Goal: Transaction & Acquisition: Purchase product/service

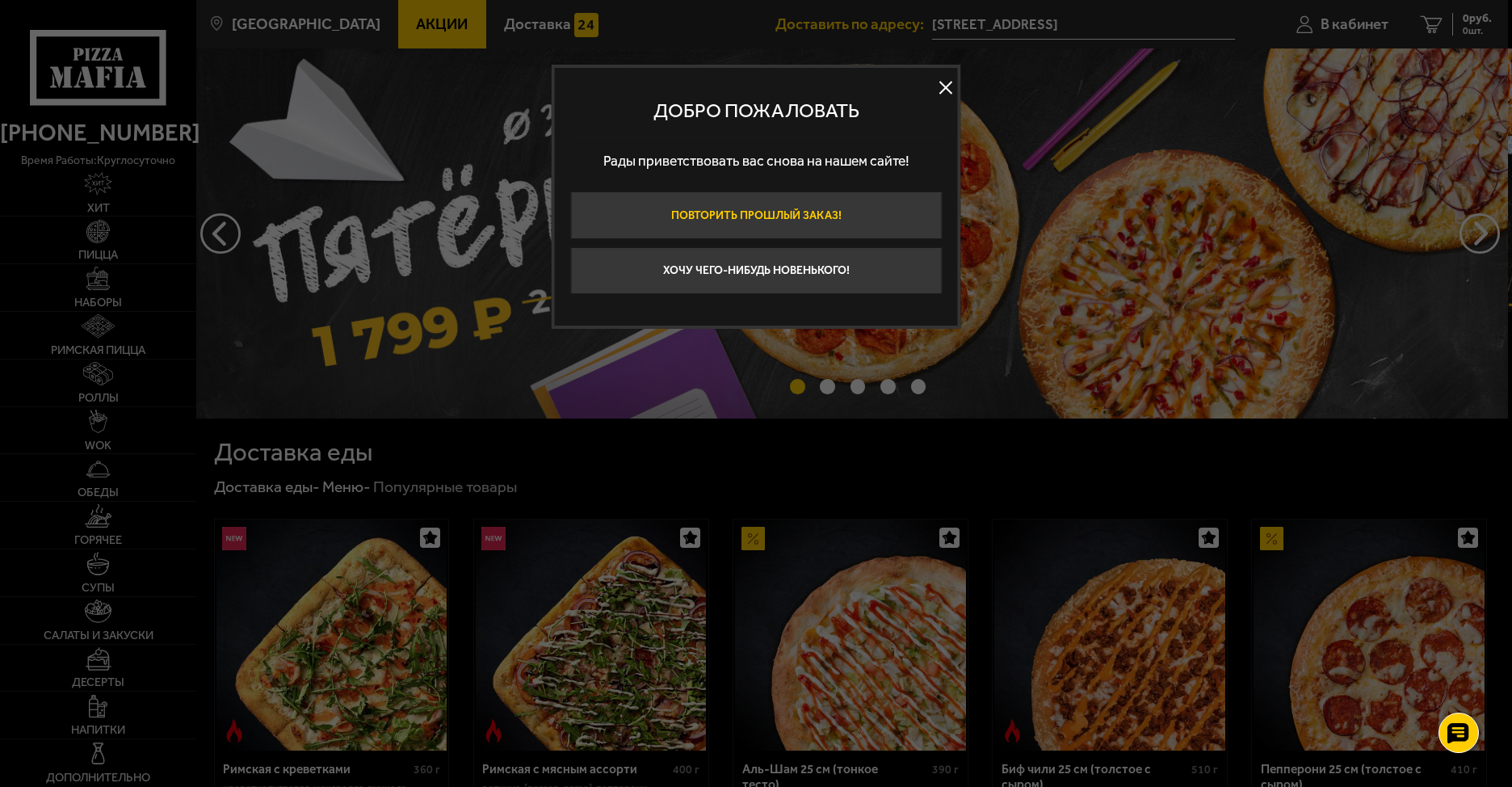
click at [863, 207] on button "Повторить прошлый заказ!" at bounding box center [756, 215] width 371 height 48
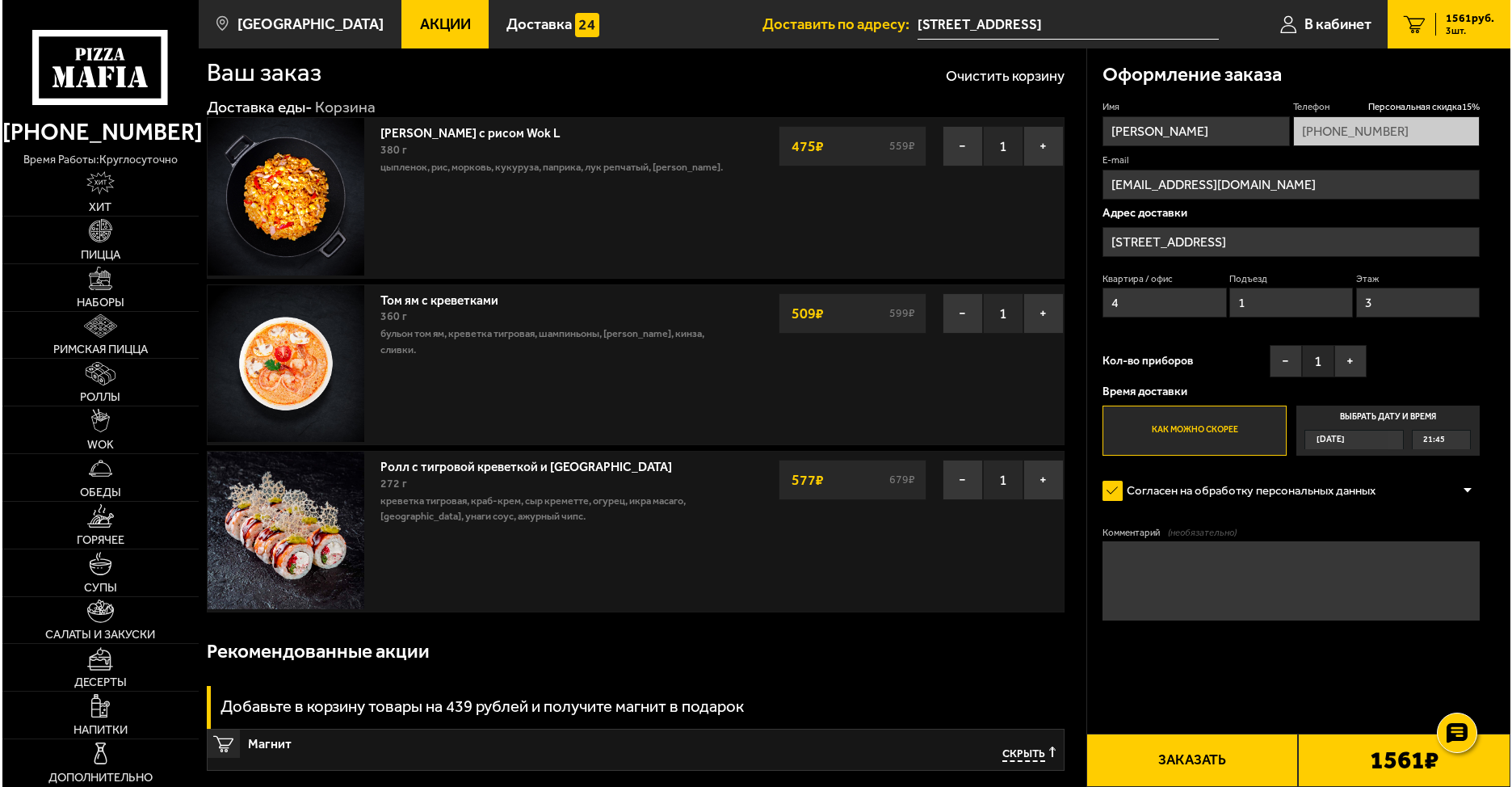
scroll to position [81, 0]
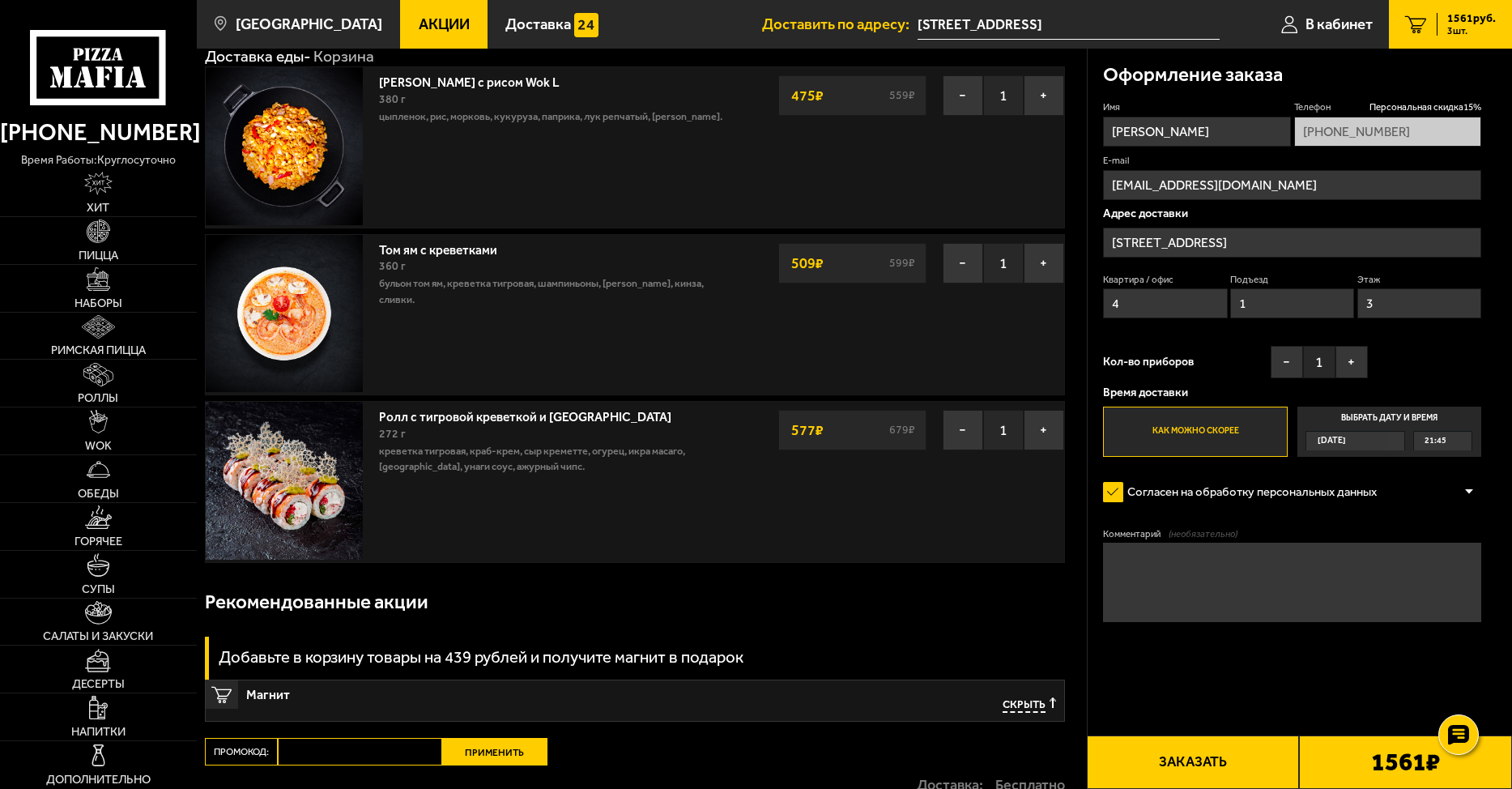
click at [1202, 764] on button "Заказать" at bounding box center [1193, 762] width 213 height 53
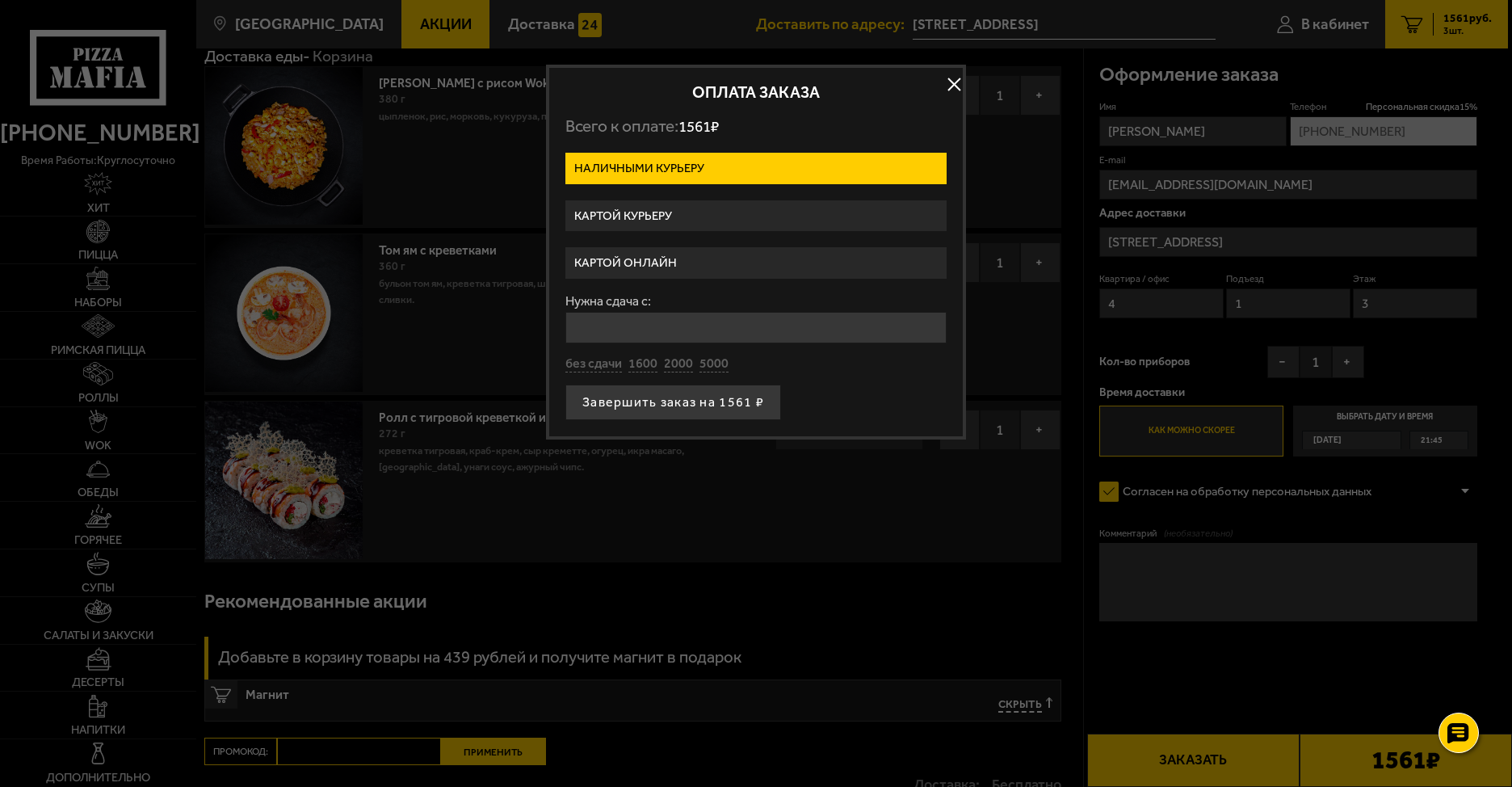
click at [685, 261] on label "Картой онлайн" at bounding box center [756, 262] width 381 height 32
click at [0, 0] on input "Картой онлайн" at bounding box center [0, 0] width 0 height 0
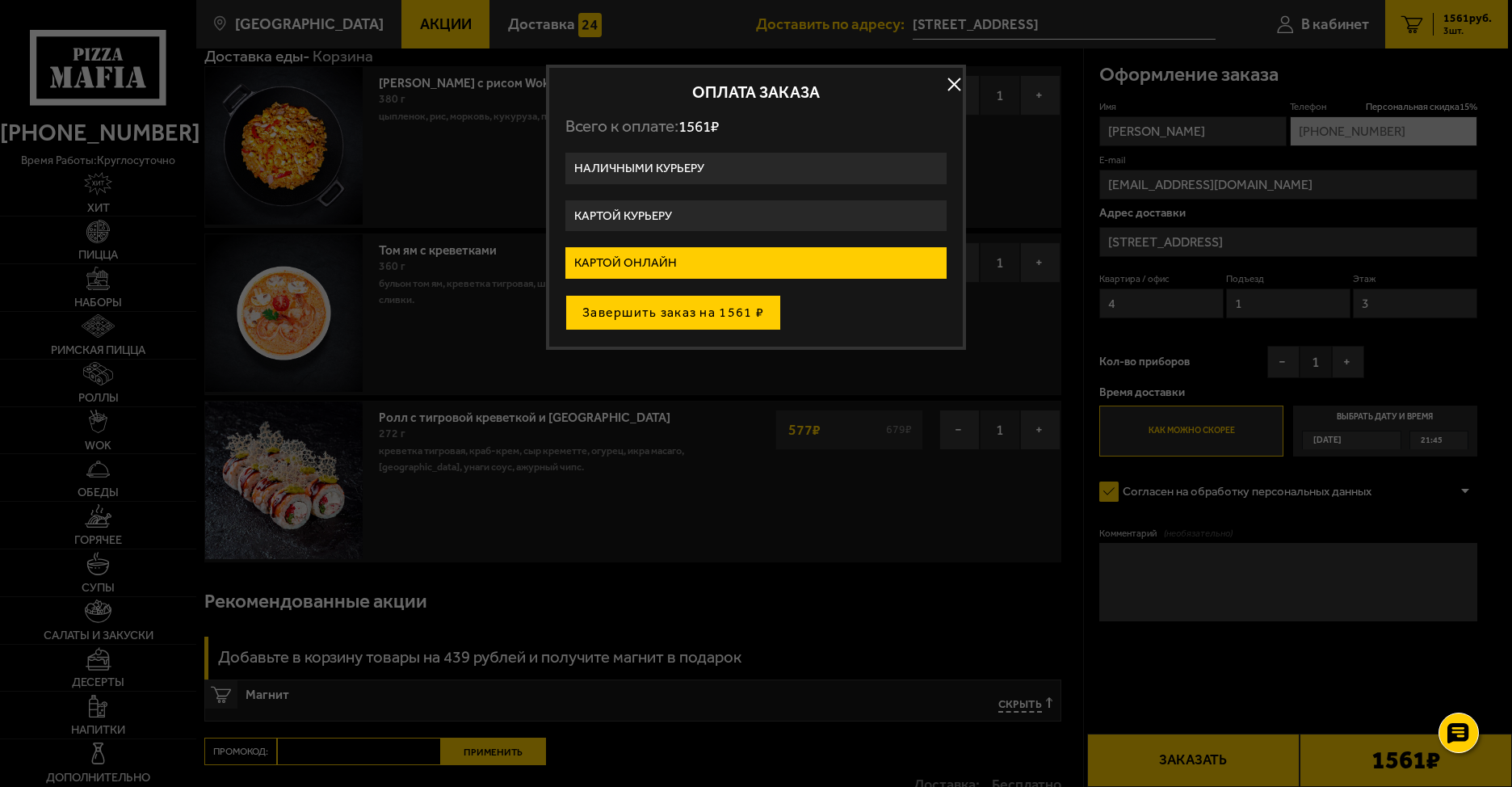
click at [707, 310] on button "Завершить заказ на 1561 ₽" at bounding box center [673, 312] width 215 height 35
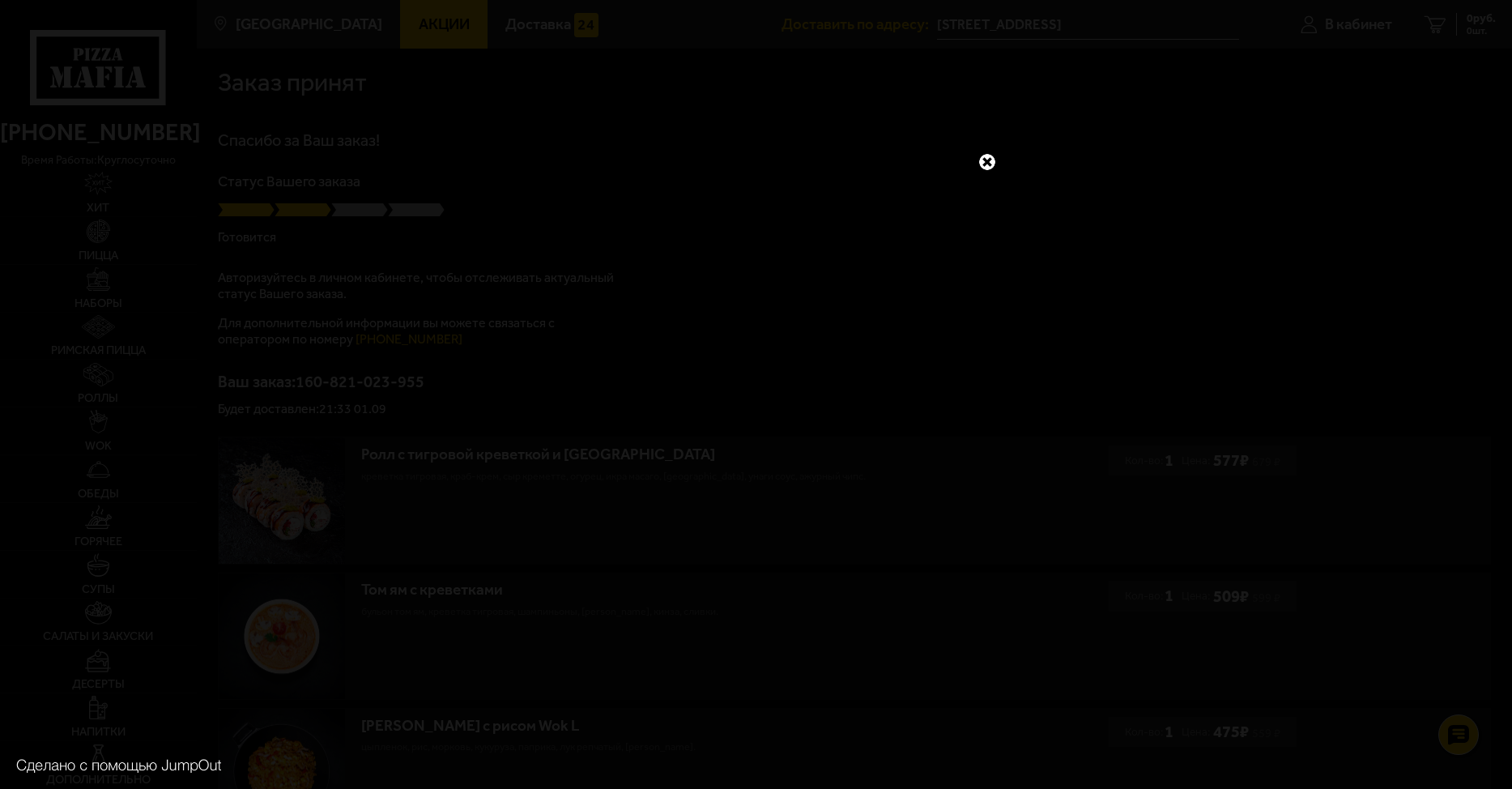
click at [990, 157] on link at bounding box center [986, 162] width 21 height 21
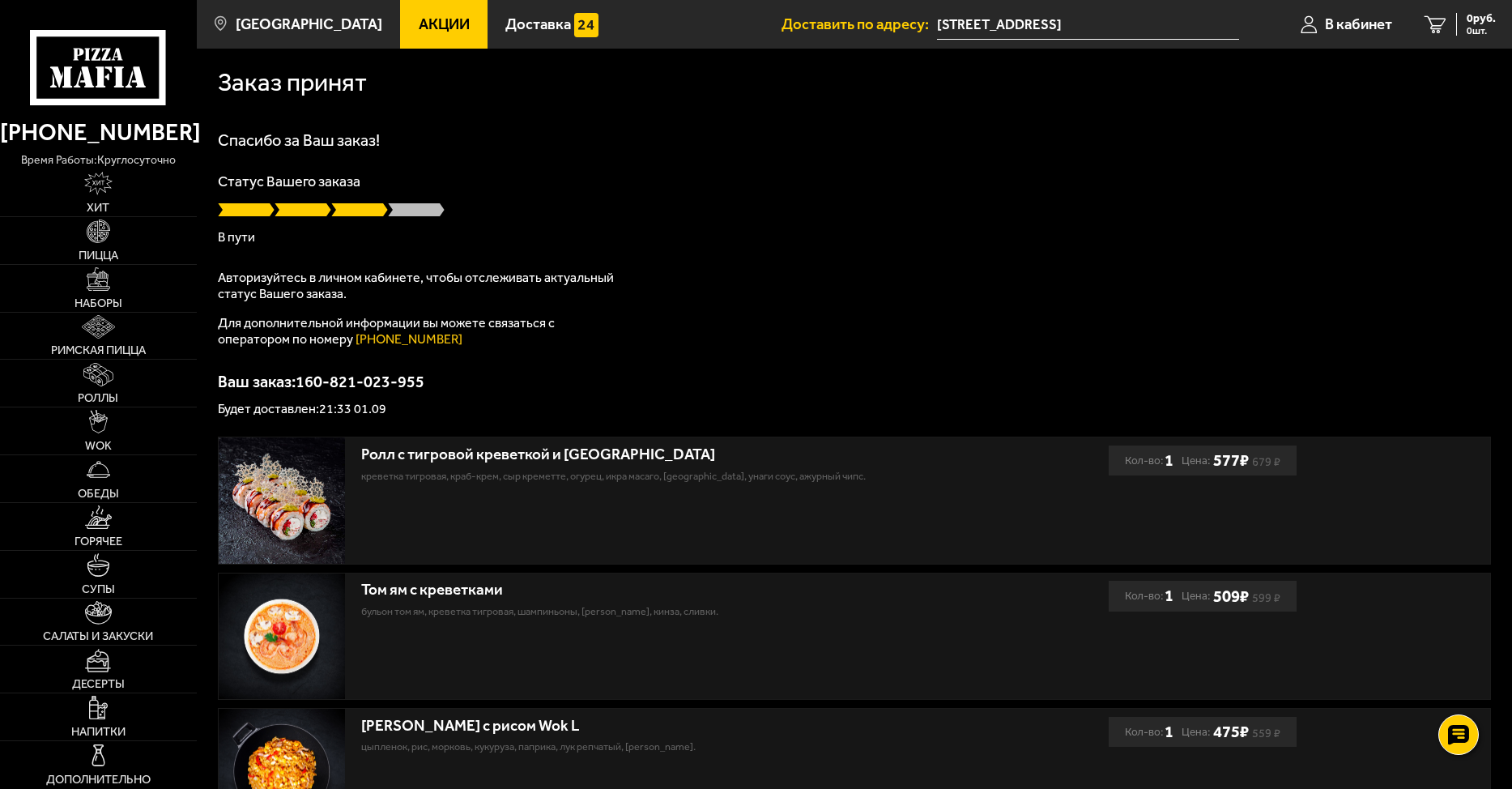
click at [1078, 291] on div "Спасибо за Ваш заказ! Статус Вашего заказа В пути Авторизуйтесь в личном кабине…" at bounding box center [854, 274] width 1273 height 284
